Goal: Transaction & Acquisition: Purchase product/service

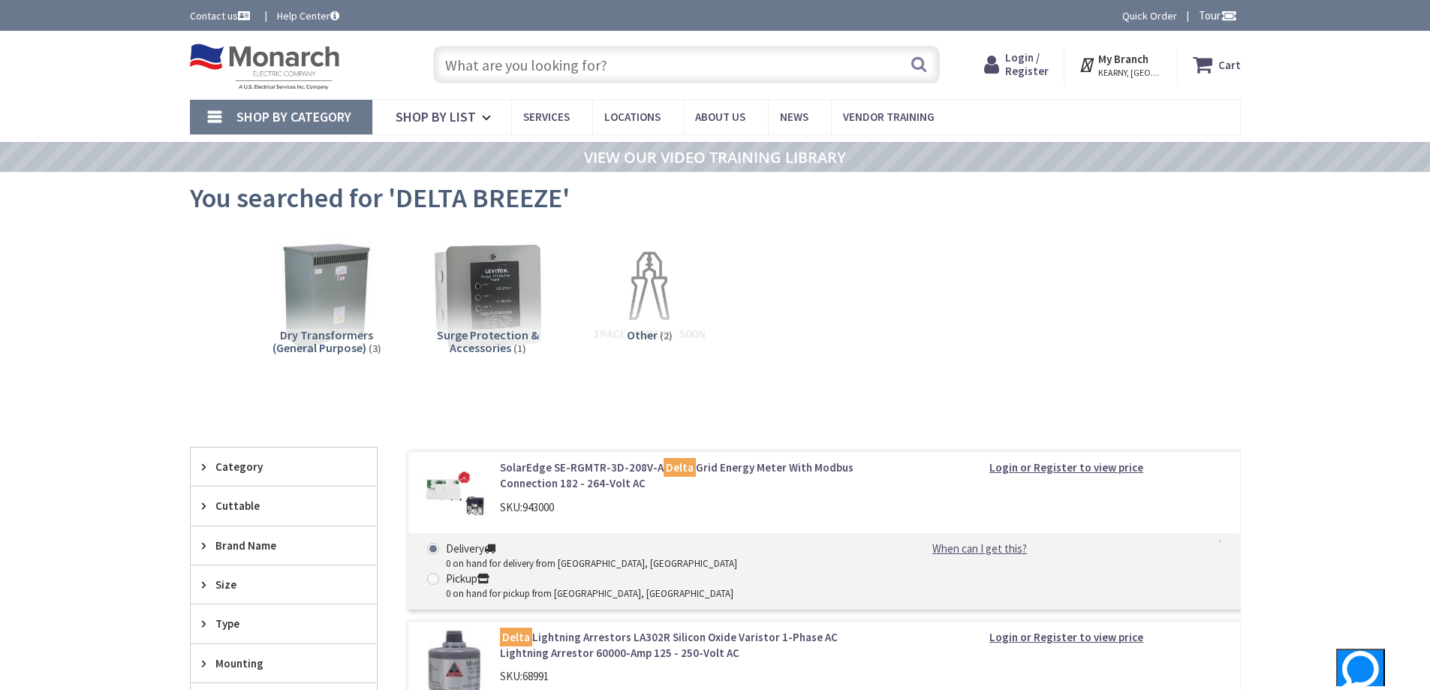
click at [1026, 62] on span "Login / Register" at bounding box center [1027, 64] width 44 height 28
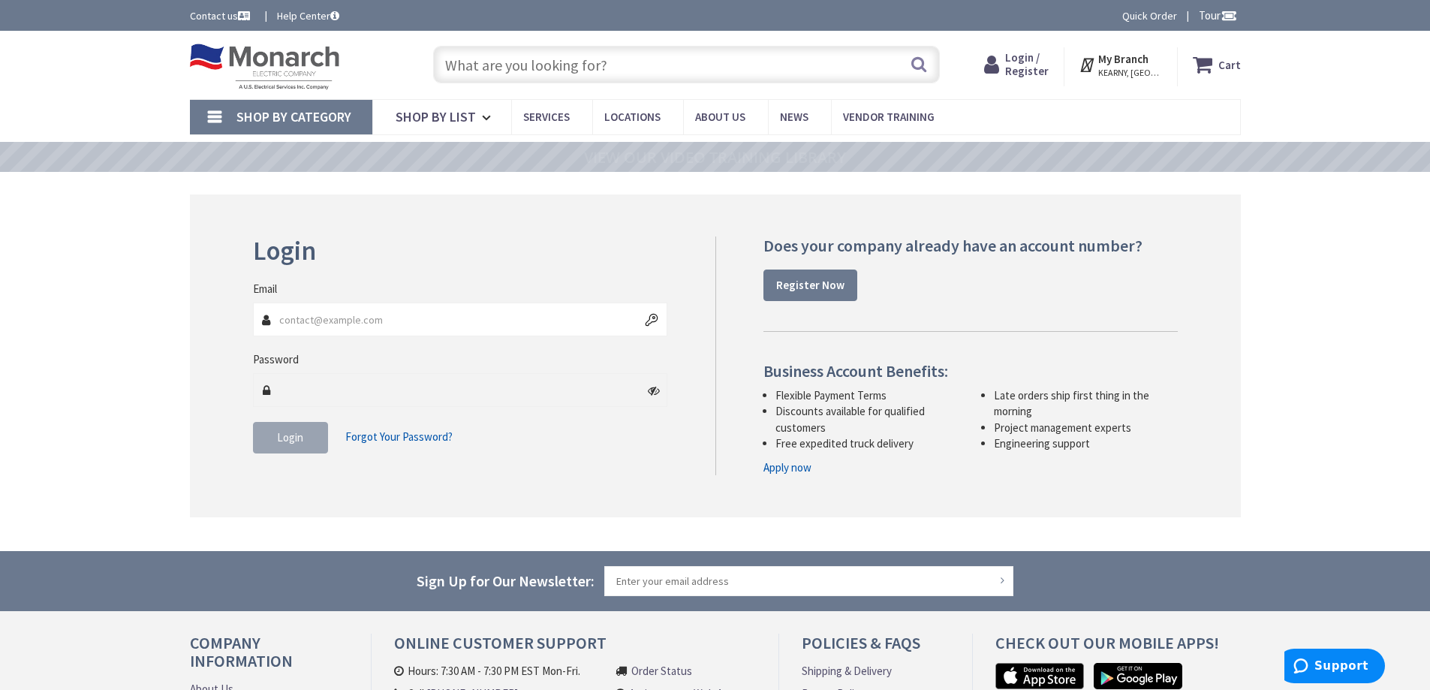
click at [339, 322] on input "Email" at bounding box center [460, 320] width 415 height 34
type input "[EMAIL_ADDRESS][DOMAIN_NAME]"
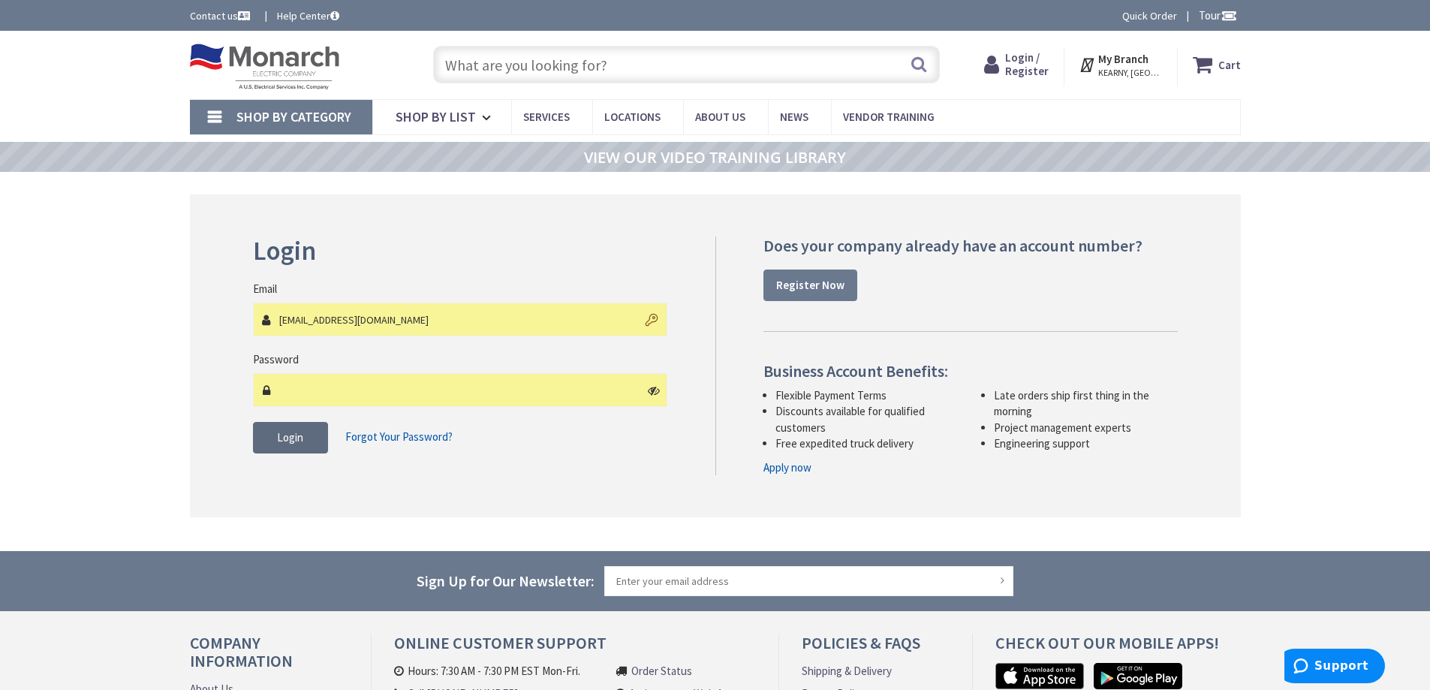
click at [303, 437] on span "Login" at bounding box center [290, 437] width 26 height 14
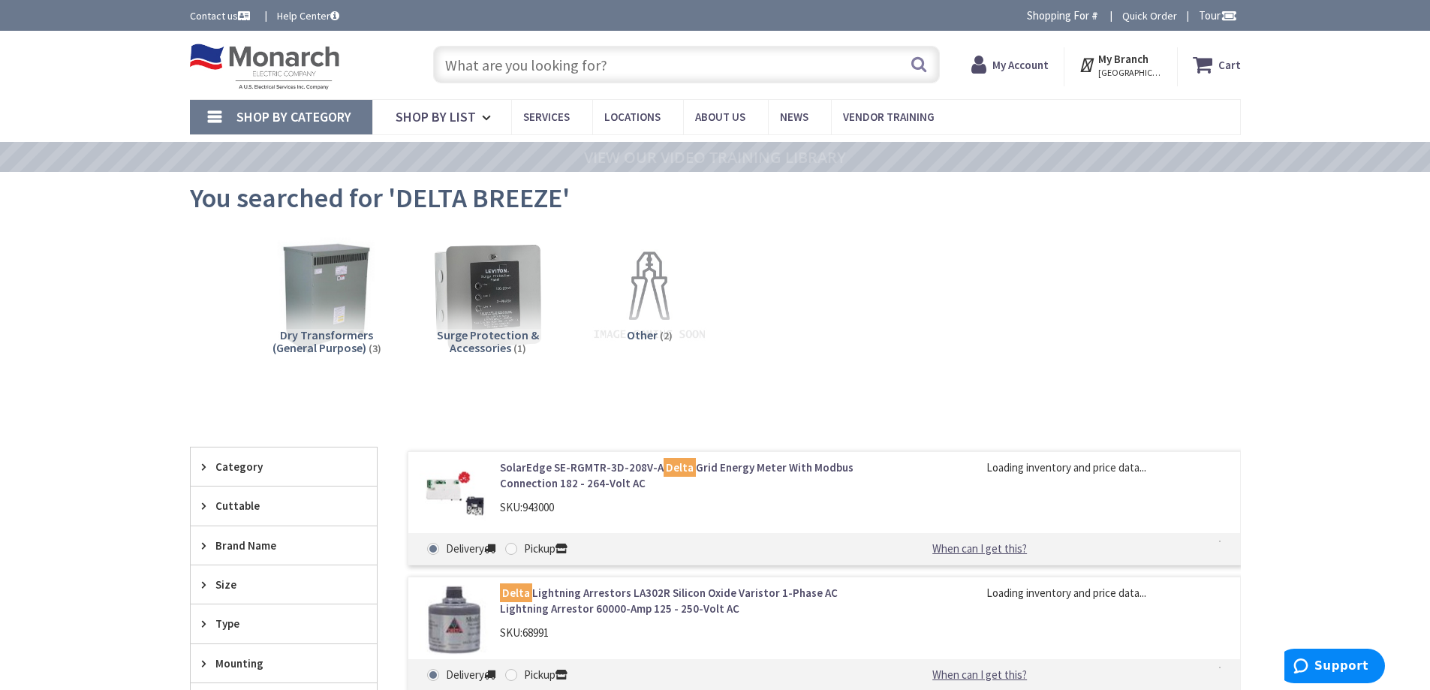
click at [627, 69] on input "text" at bounding box center [686, 65] width 507 height 38
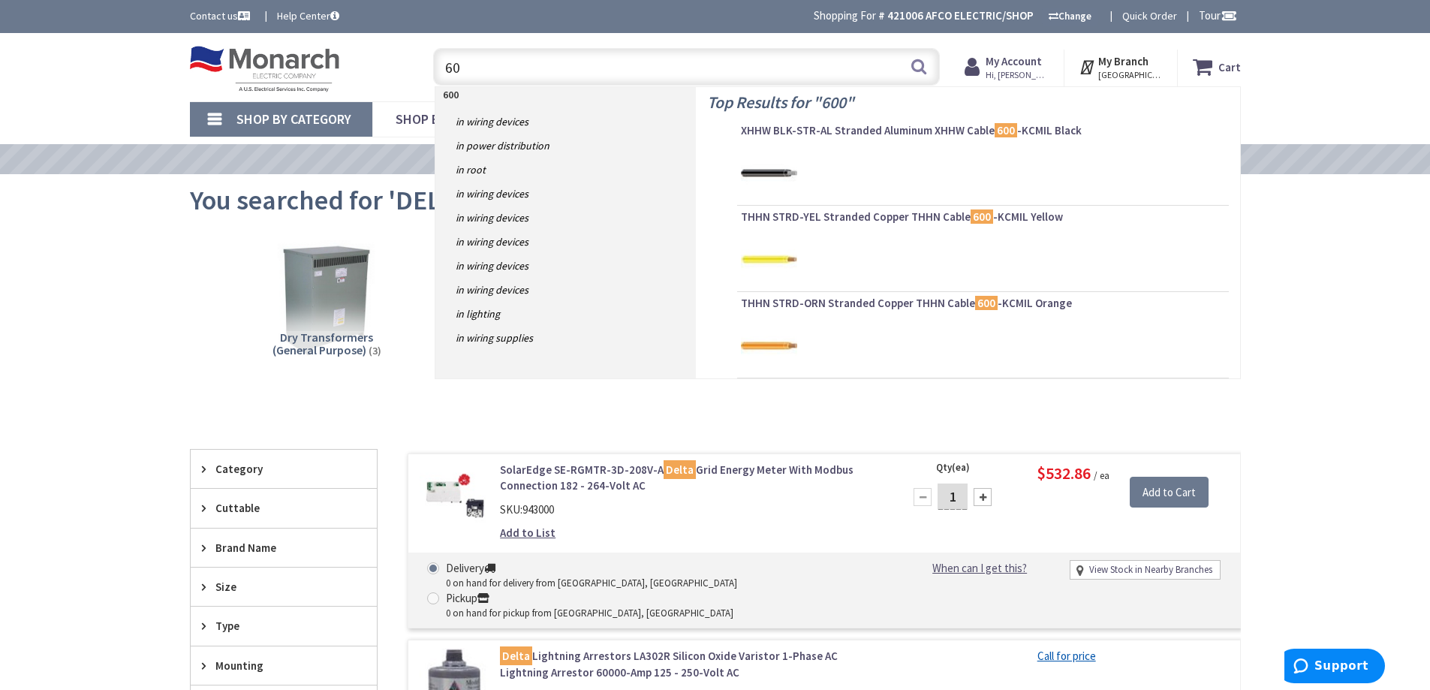
type input "6"
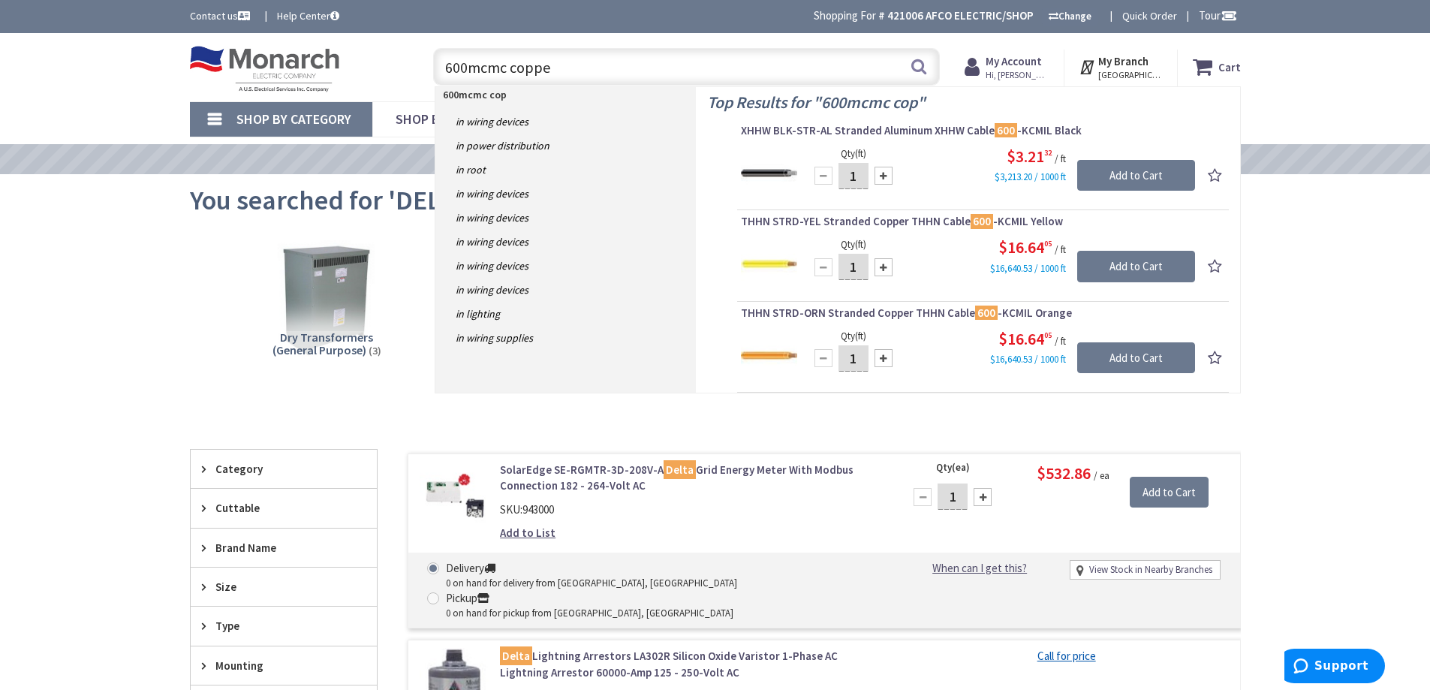
type input "600mcmc copper"
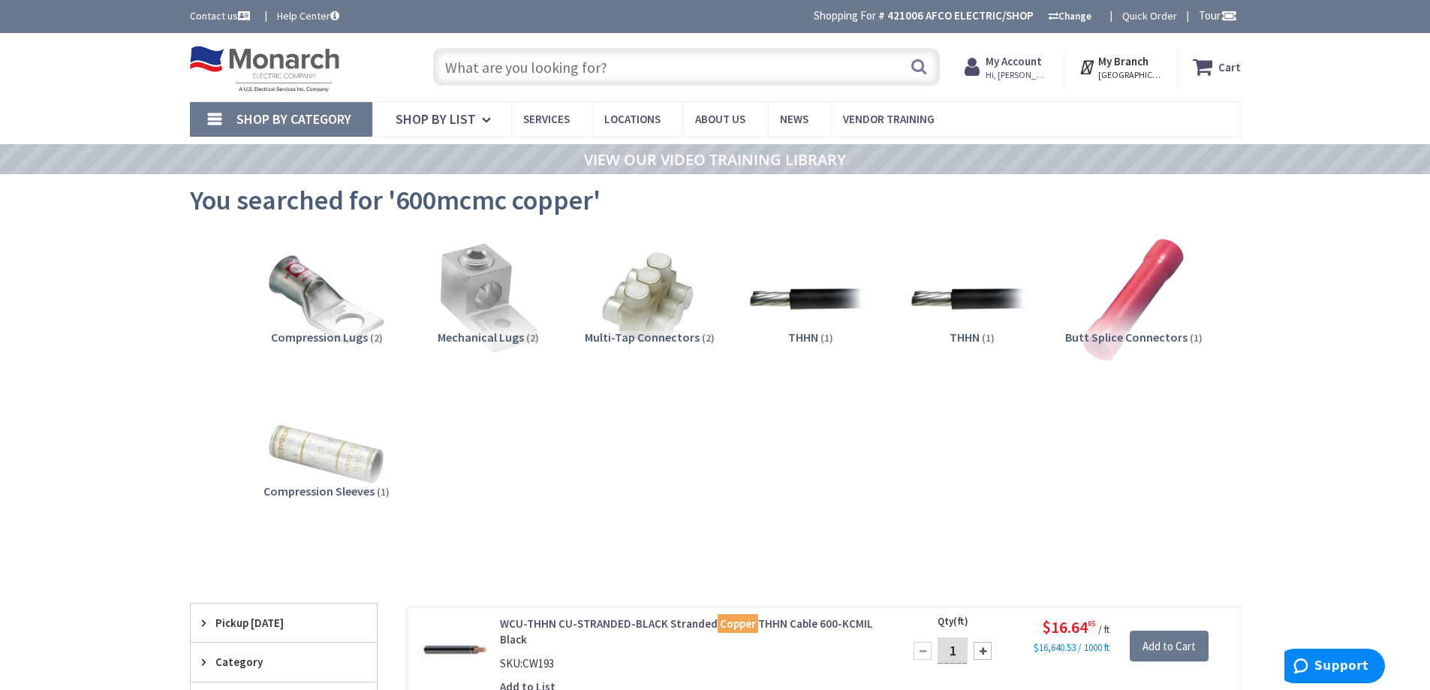
click at [794, 333] on span "THHN" at bounding box center [803, 337] width 30 height 15
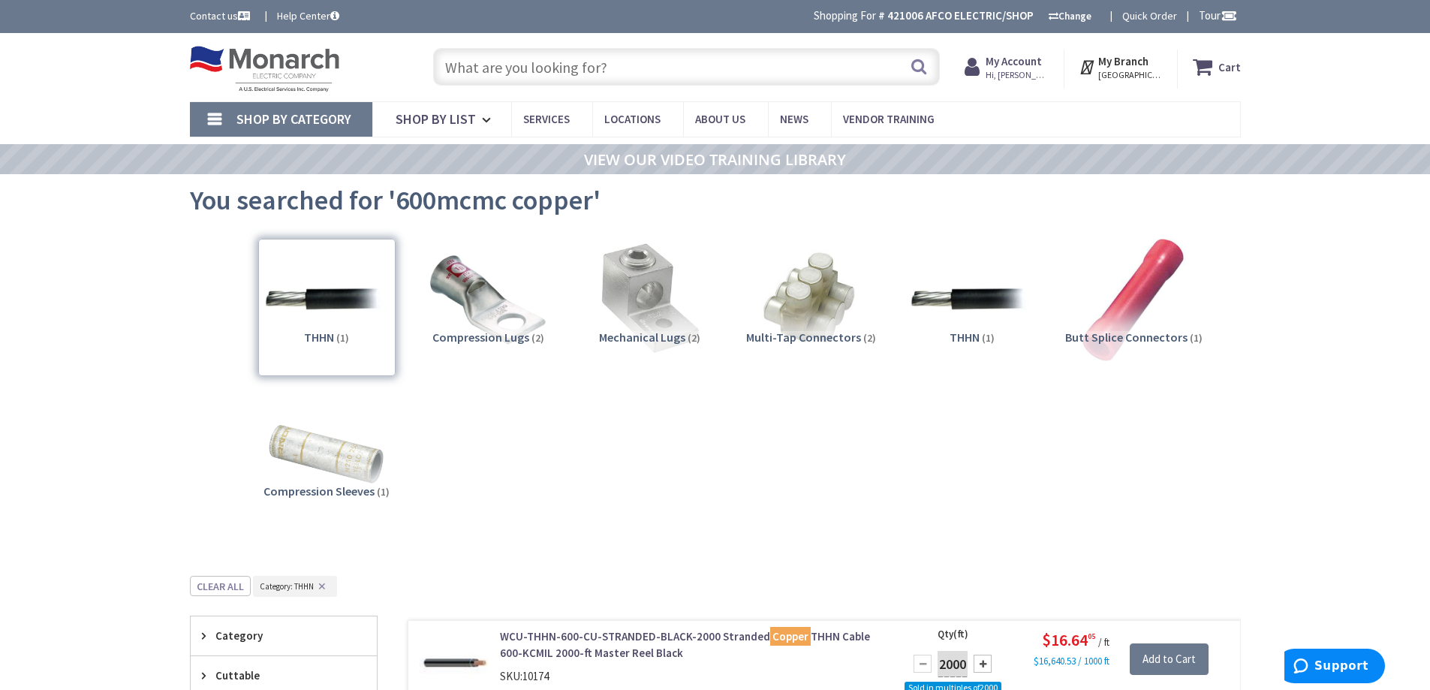
click at [455, 66] on input "text" at bounding box center [686, 67] width 507 height 38
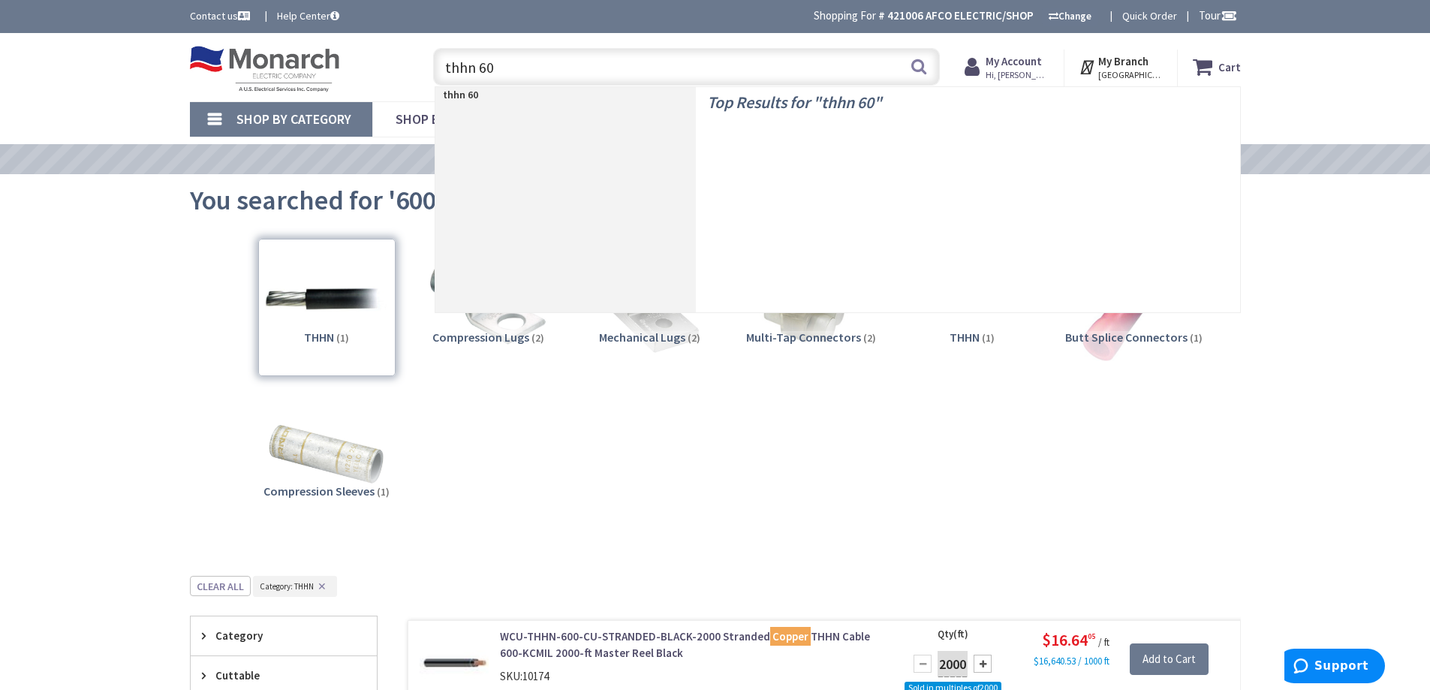
type input "thhn 600"
